Goal: Navigation & Orientation: Find specific page/section

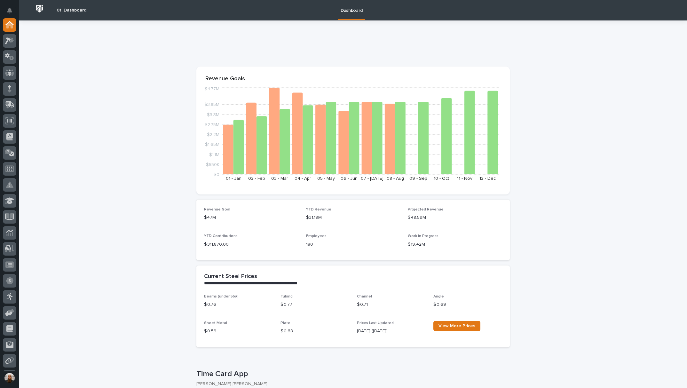
click at [17, 42] on div at bounding box center [9, 194] width 19 height 353
click at [11, 40] on icon at bounding box center [11, 40] width 5 height 6
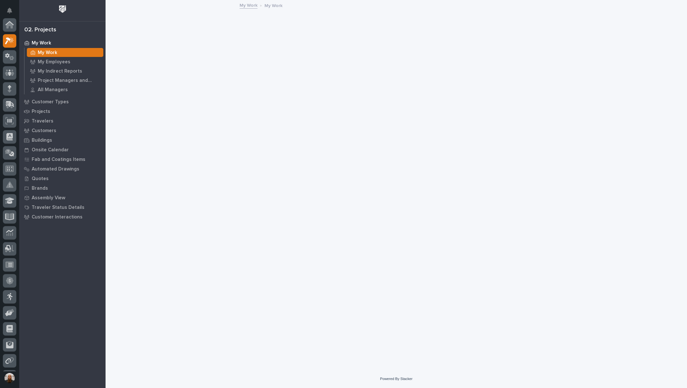
scroll to position [16, 0]
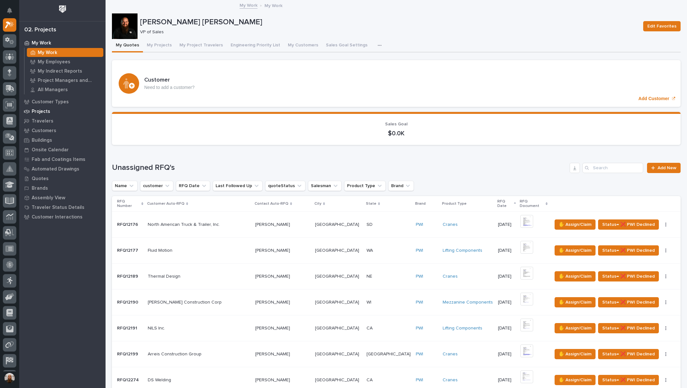
click at [44, 112] on p "Projects" at bounding box center [41, 112] width 19 height 6
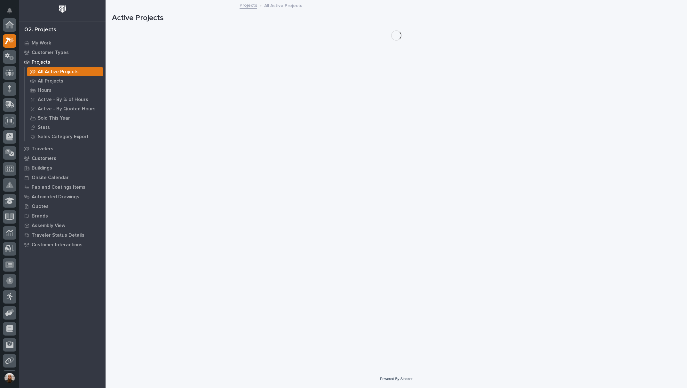
scroll to position [16, 0]
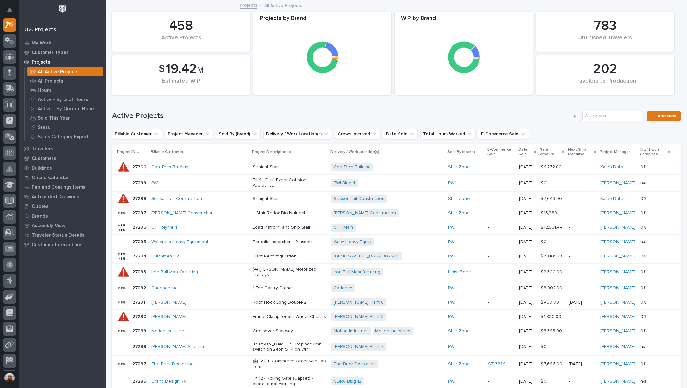
click at [572, 117] on button "button" at bounding box center [575, 116] width 10 height 10
